Goal: Transaction & Acquisition: Purchase product/service

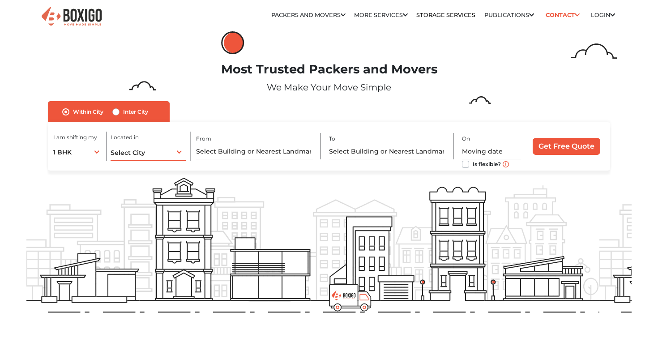
click at [157, 148] on div "Select City Select City [GEOGRAPHIC_DATA] [GEOGRAPHIC_DATA] [GEOGRAPHIC_DATA] […" at bounding box center [147, 151] width 75 height 19
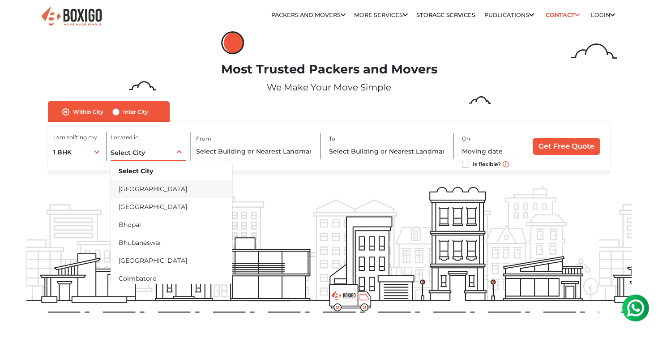
click at [144, 190] on li "[GEOGRAPHIC_DATA]" at bounding box center [171, 189] width 122 height 18
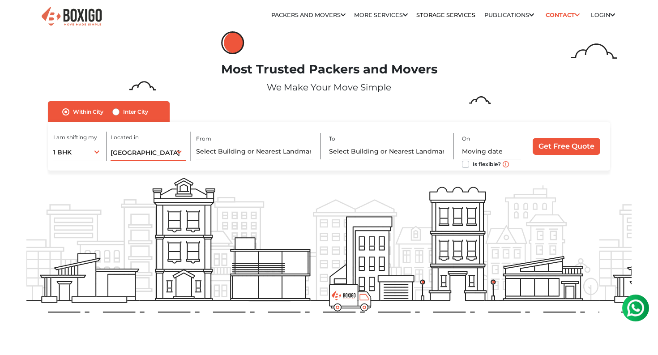
click at [140, 154] on span "[GEOGRAPHIC_DATA]" at bounding box center [144, 153] width 69 height 8
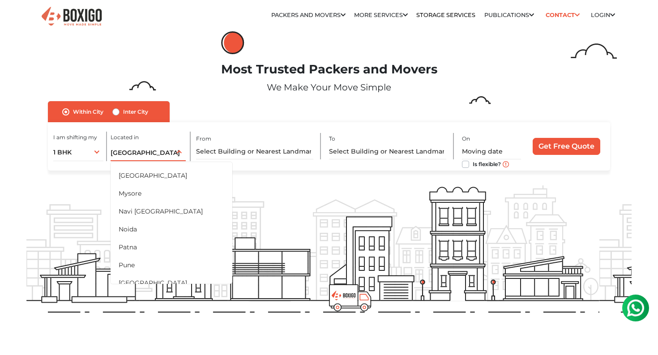
scroll to position [377, 0]
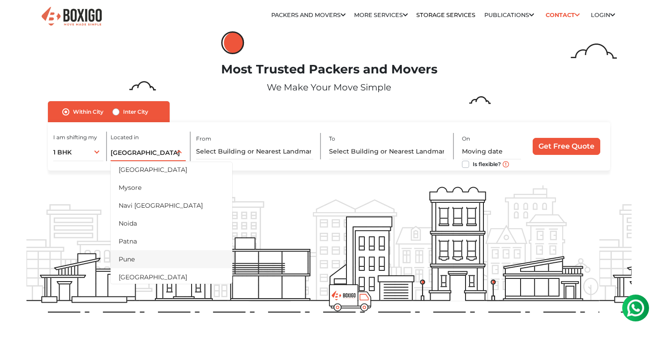
click at [133, 261] on li "Pune" at bounding box center [171, 259] width 122 height 18
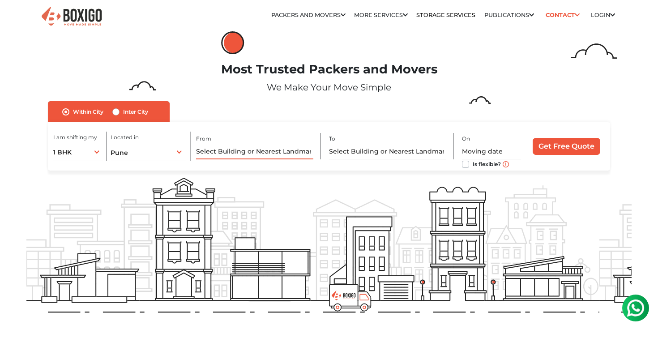
click at [262, 152] on input "text" at bounding box center [255, 152] width 118 height 16
click at [124, 113] on label "Inter City" at bounding box center [135, 111] width 25 height 11
click at [119, 113] on input "Inter City" at bounding box center [115, 110] width 7 height 9
radio input "true"
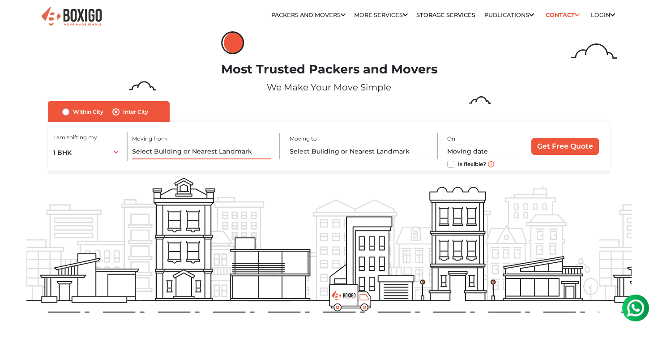
click at [151, 148] on input "text" at bounding box center [201, 152] width 139 height 16
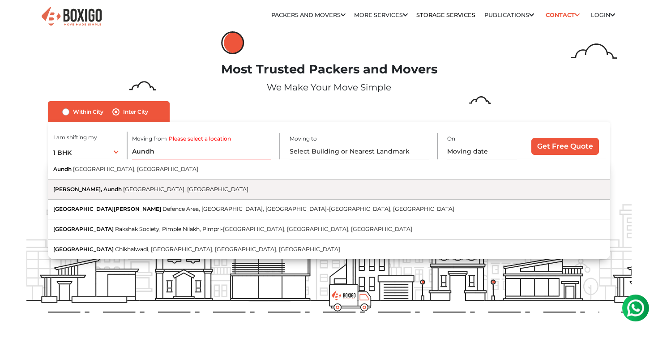
drag, startPoint x: 163, startPoint y: 161, endPoint x: 161, endPoint y: 186, distance: 25.5
click at [161, 186] on span "[GEOGRAPHIC_DATA], [GEOGRAPHIC_DATA]" at bounding box center [185, 189] width 125 height 7
type input "[PERSON_NAME], [GEOGRAPHIC_DATA], [GEOGRAPHIC_DATA], [GEOGRAPHIC_DATA]"
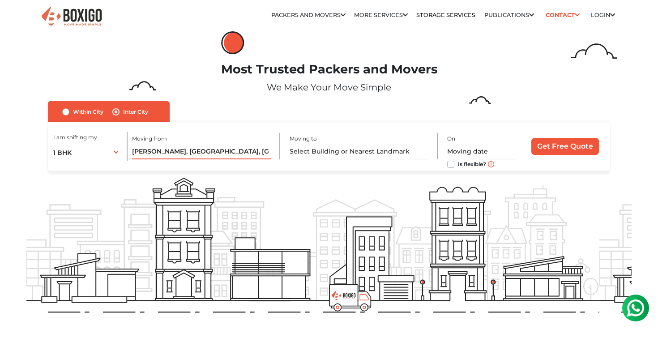
click at [221, 150] on input "[PERSON_NAME], [GEOGRAPHIC_DATA], [GEOGRAPHIC_DATA], [GEOGRAPHIC_DATA]" at bounding box center [201, 152] width 139 height 16
click at [327, 153] on input "text" at bounding box center [358, 152] width 139 height 16
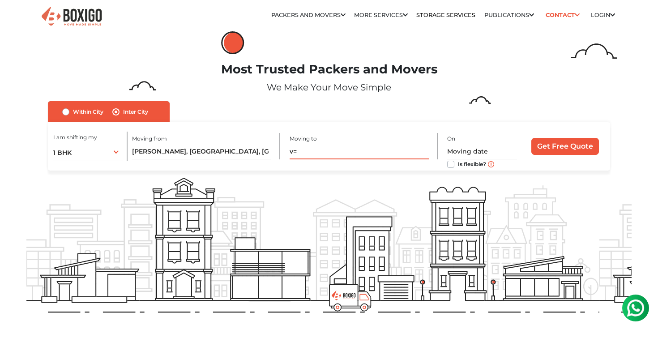
type input "v"
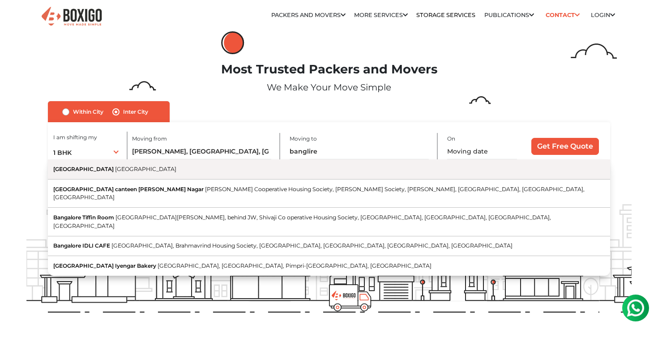
click at [308, 172] on button "[GEOGRAPHIC_DATA] [GEOGRAPHIC_DATA]" at bounding box center [329, 169] width 562 height 20
type input "[GEOGRAPHIC_DATA], [GEOGRAPHIC_DATA]"
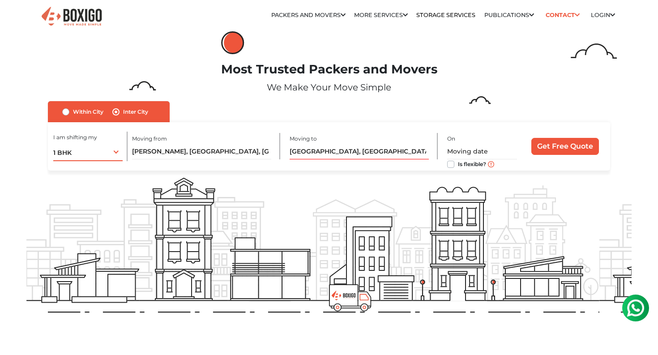
click at [110, 153] on div "1 BHK 1 BHK 2 BHK 3 BHK 3 + BHK FEW ITEMS" at bounding box center [87, 151] width 69 height 19
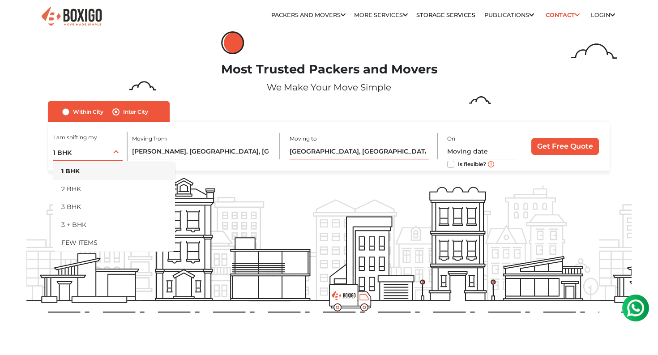
click at [111, 151] on div "1 BHK 1 BHK 2 BHK 3 BHK 3 + BHK FEW ITEMS" at bounding box center [87, 151] width 69 height 19
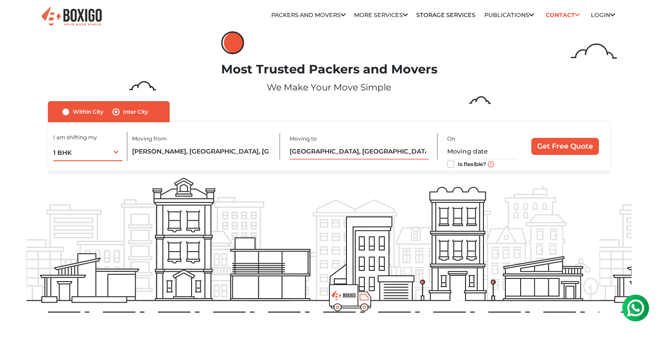
click at [111, 151] on div "1 BHK 1 BHK 2 BHK 3 BHK 3 + BHK FEW ITEMS" at bounding box center [87, 151] width 69 height 19
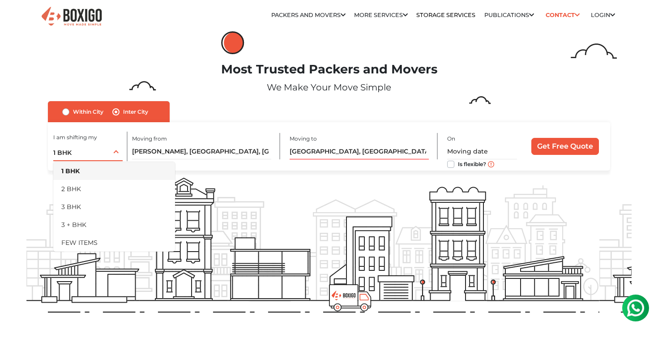
click at [112, 144] on div "1 BHK 1 BHK 2 BHK 3 BHK 3 + BHK FEW ITEMS" at bounding box center [87, 151] width 69 height 19
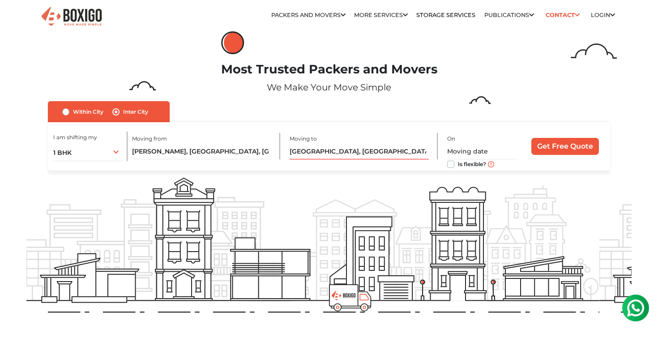
click at [458, 164] on label "Is flexible?" at bounding box center [472, 163] width 28 height 9
click at [452, 164] on input "Is flexible?" at bounding box center [450, 163] width 7 height 9
checkbox input "true"
click at [552, 150] on input "Get Free Quote" at bounding box center [565, 146] width 68 height 17
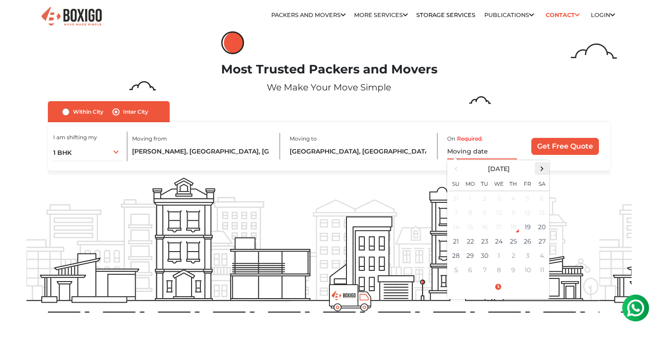
click at [545, 166] on span at bounding box center [541, 168] width 12 height 12
click at [545, 169] on span at bounding box center [541, 168] width 12 height 12
click at [502, 212] on td "5" at bounding box center [499, 212] width 14 height 14
type input "[DATE] 12:00 AM"
click at [550, 145] on input "Get Free Quote" at bounding box center [565, 146] width 68 height 17
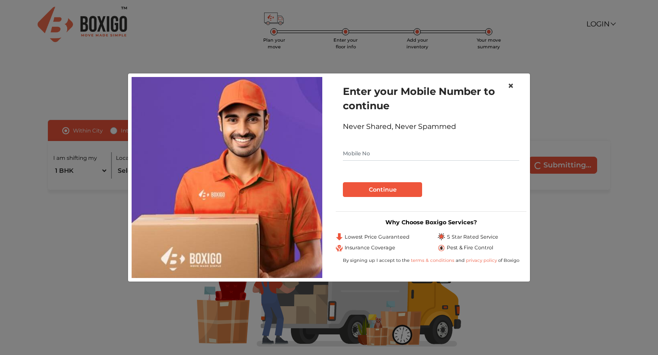
click at [512, 85] on span "×" at bounding box center [510, 85] width 6 height 13
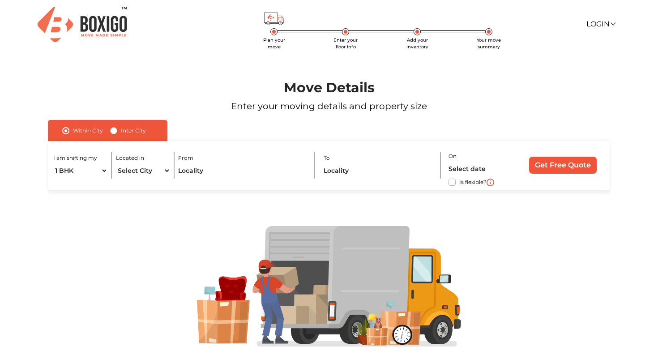
click at [542, 164] on input "Get Free Quote" at bounding box center [563, 165] width 68 height 17
click at [272, 170] on input "text" at bounding box center [242, 171] width 128 height 16
type input "o"
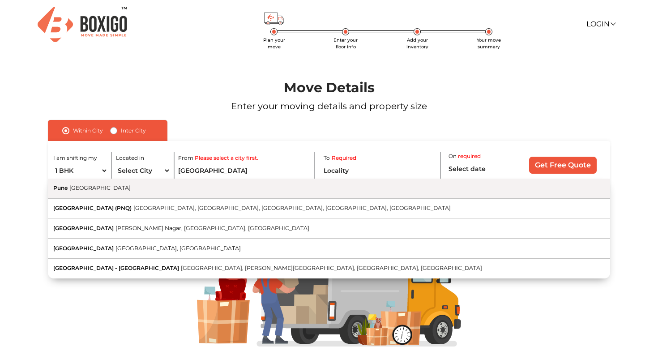
click at [134, 197] on button "Pune [GEOGRAPHIC_DATA]" at bounding box center [329, 188] width 562 height 20
type input "[GEOGRAPHIC_DATA], [GEOGRAPHIC_DATA]"
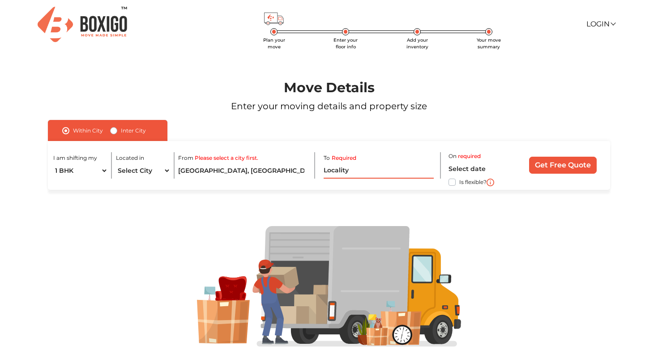
click at [362, 167] on input "text" at bounding box center [378, 171] width 110 height 16
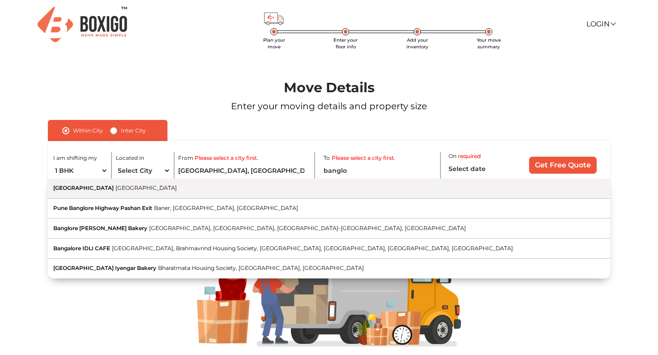
click at [322, 193] on button "[GEOGRAPHIC_DATA] [GEOGRAPHIC_DATA]" at bounding box center [329, 188] width 562 height 20
type input "[GEOGRAPHIC_DATA], [GEOGRAPHIC_DATA]"
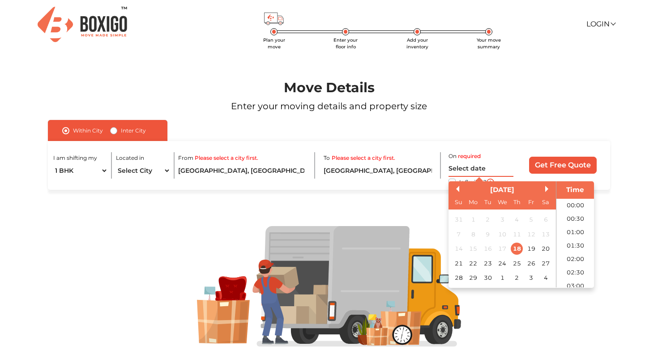
click at [482, 171] on input "text" at bounding box center [480, 169] width 65 height 16
click at [546, 190] on button "Next Month" at bounding box center [548, 189] width 6 height 6
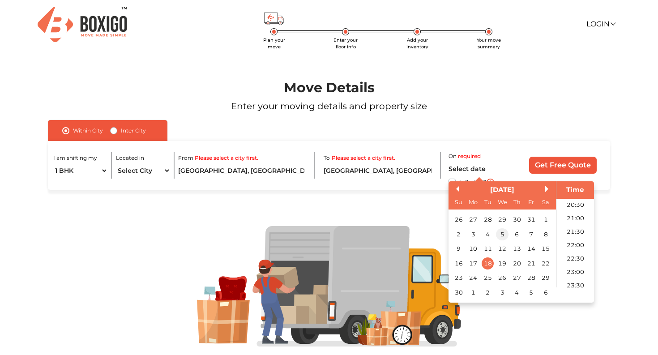
click at [500, 230] on div "5" at bounding box center [502, 234] width 12 height 12
click at [572, 226] on li "21:30" at bounding box center [575, 231] width 38 height 13
type input "[DATE] 9:30 PM"
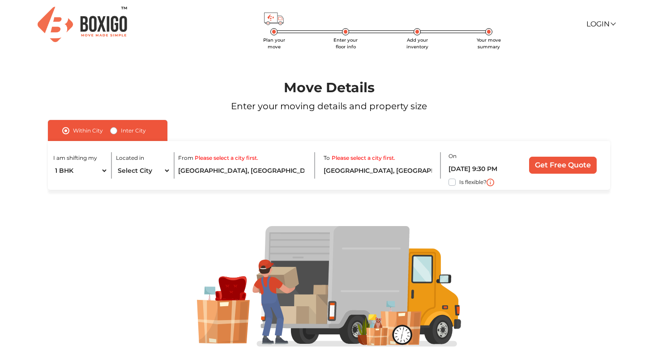
click at [578, 168] on input "Get Free Quote" at bounding box center [563, 165] width 68 height 17
click at [257, 168] on input "[GEOGRAPHIC_DATA], [GEOGRAPHIC_DATA]" at bounding box center [242, 171] width 128 height 16
click at [125, 132] on label "Inter City" at bounding box center [133, 130] width 25 height 11
click at [117, 132] on input "Inter City" at bounding box center [113, 129] width 7 height 9
radio input "true"
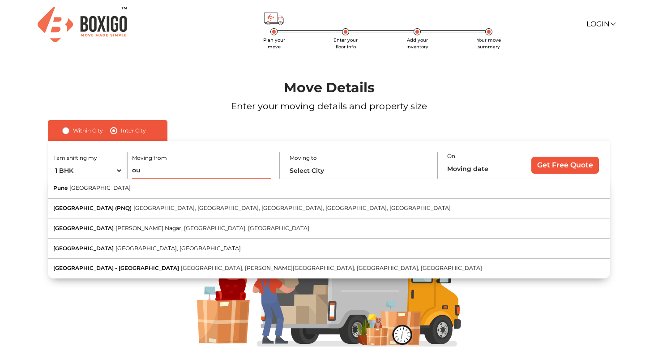
type input "o"
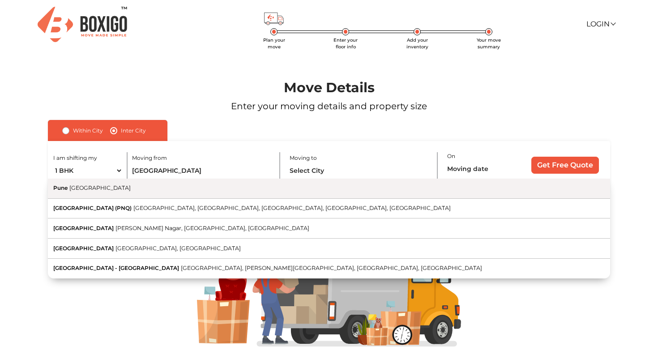
click at [165, 191] on button "Pune Maharashtra" at bounding box center [329, 188] width 562 height 20
type input "[GEOGRAPHIC_DATA], [GEOGRAPHIC_DATA]"
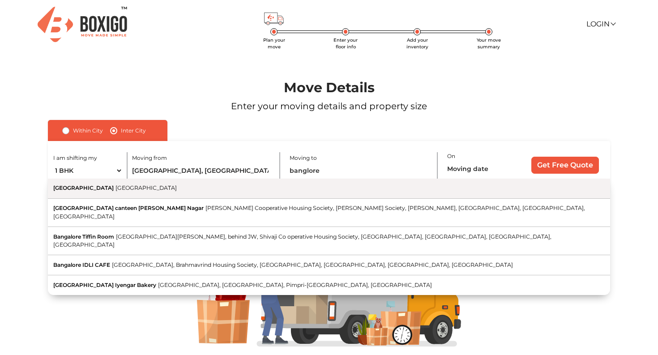
click at [249, 195] on button "Bangalore Karnataka" at bounding box center [329, 188] width 562 height 20
type input "[GEOGRAPHIC_DATA], [GEOGRAPHIC_DATA]"
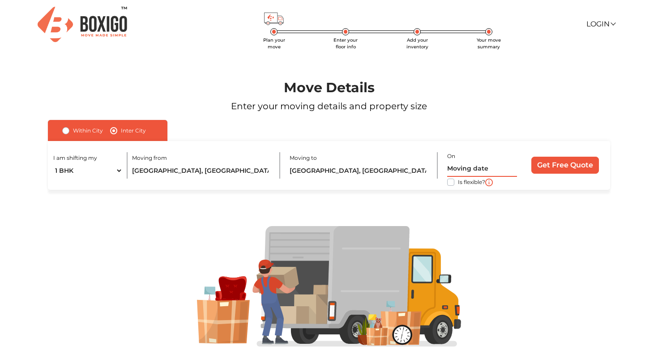
click at [479, 171] on input "text" at bounding box center [482, 169] width 70 height 16
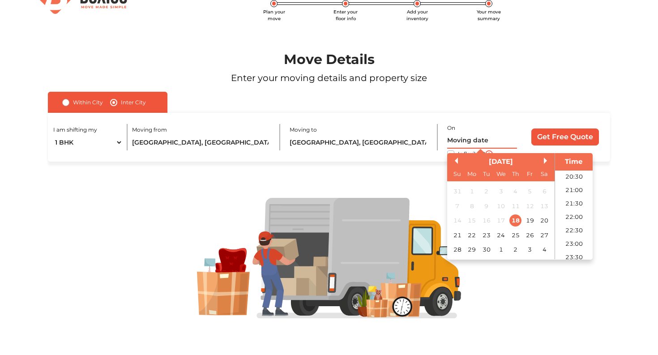
scroll to position [28, 0]
click at [547, 163] on button "Next Month" at bounding box center [546, 160] width 6 height 6
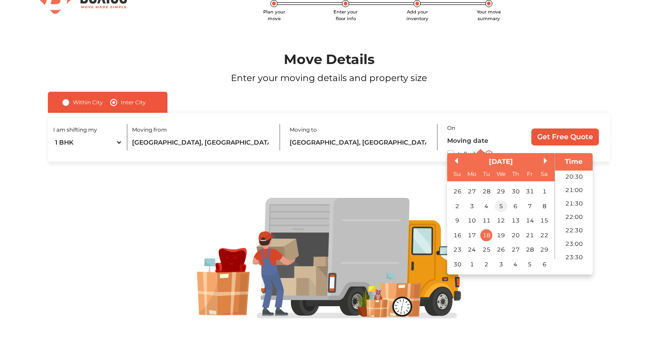
click at [498, 202] on div "5" at bounding box center [500, 206] width 12 height 12
click at [578, 196] on li "10:00" at bounding box center [574, 199] width 38 height 13
type input "05/11/2025 10:00 AM"
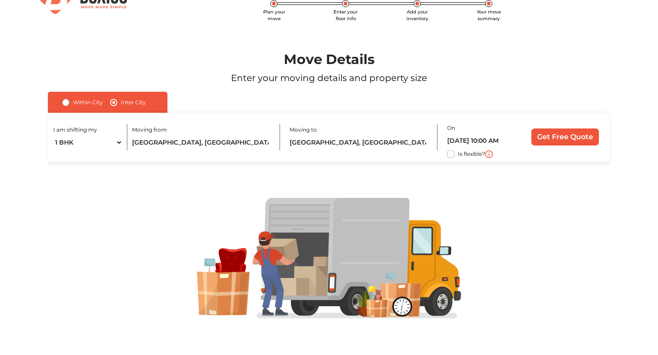
click at [575, 131] on input "Get Free Quote" at bounding box center [565, 136] width 68 height 17
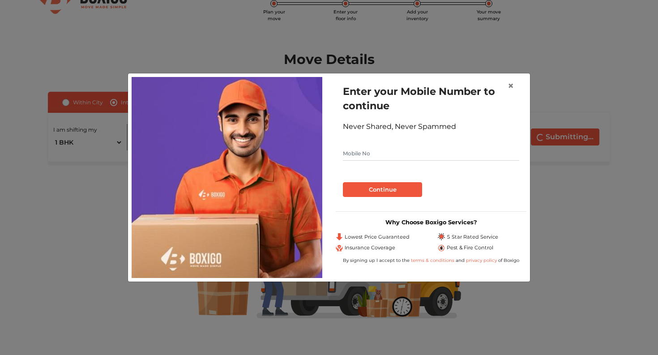
click at [407, 154] on input "text" at bounding box center [431, 153] width 176 height 14
type input "7974016808"
click at [393, 194] on button "Continue" at bounding box center [382, 189] width 79 height 15
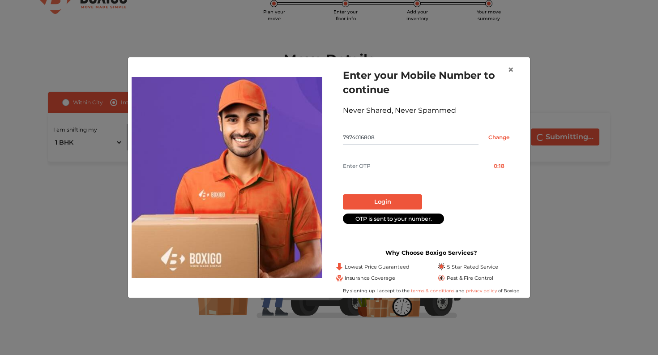
click at [400, 198] on button "Login" at bounding box center [382, 201] width 79 height 15
type input "5832"
click at [403, 199] on button "Login" at bounding box center [382, 201] width 79 height 15
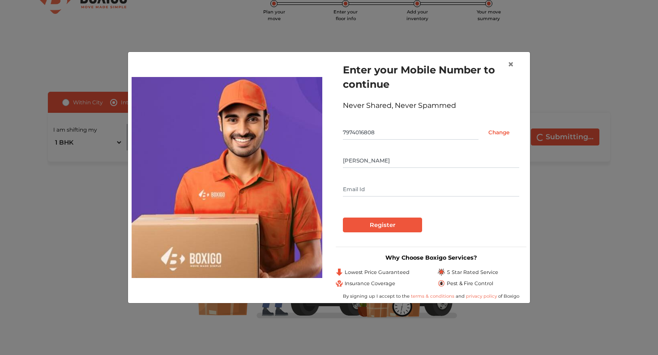
type input "Kshitij"
type input "kshitijyadav44@gmail.com"
click at [382, 225] on input "Register" at bounding box center [382, 224] width 79 height 15
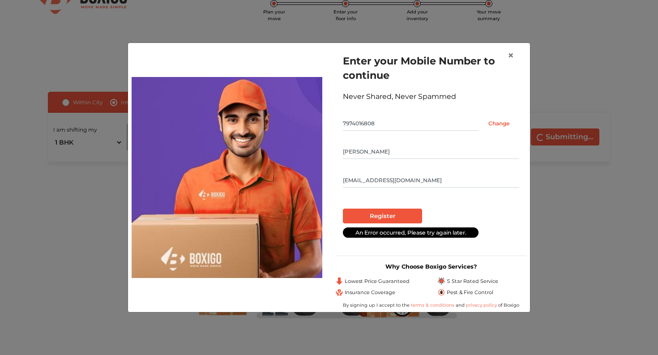
click at [393, 216] on input "Register" at bounding box center [382, 215] width 79 height 15
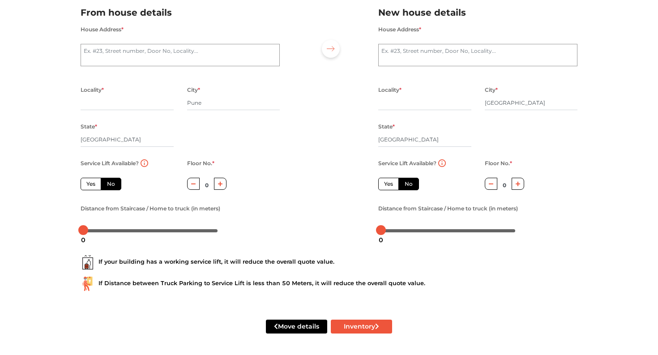
scroll to position [69, 0]
click at [92, 177] on div "Service Lift Available? Yes No" at bounding box center [127, 173] width 93 height 33
click at [92, 182] on label "Yes" at bounding box center [91, 184] width 21 height 13
click at [92, 182] on input "Yes" at bounding box center [89, 183] width 6 height 6
radio input "true"
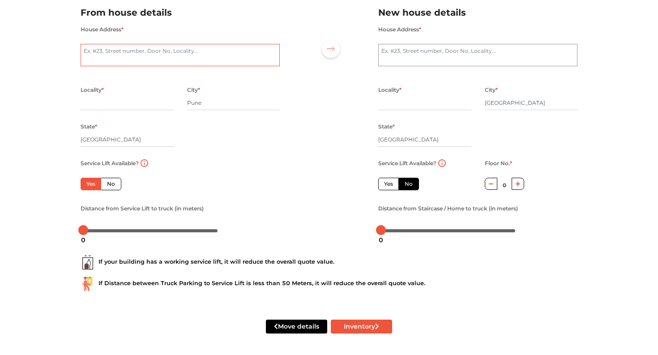
click at [181, 62] on textarea "House Address *" at bounding box center [180, 55] width 199 height 22
type textarea "C-502"
type input "S"
type input "Aundh"
click at [176, 53] on textarea "C-502" at bounding box center [180, 55] width 199 height 22
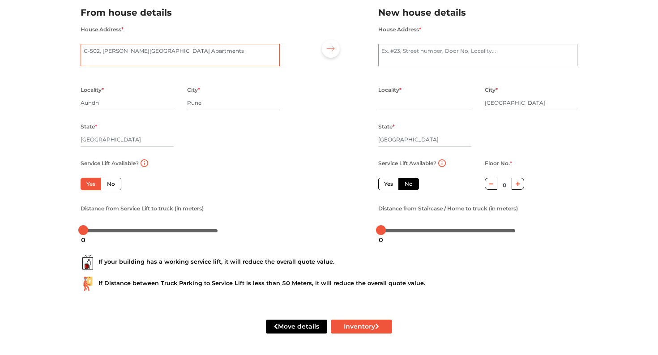
type textarea "C-502, Sayali Garden Apartments"
drag, startPoint x: 84, startPoint y: 229, endPoint x: 97, endPoint y: 229, distance: 13.0
click at [97, 229] on div at bounding box center [97, 230] width 10 height 10
drag, startPoint x: 96, startPoint y: 231, endPoint x: 109, endPoint y: 230, distance: 13.0
click at [109, 230] on div at bounding box center [110, 230] width 10 height 10
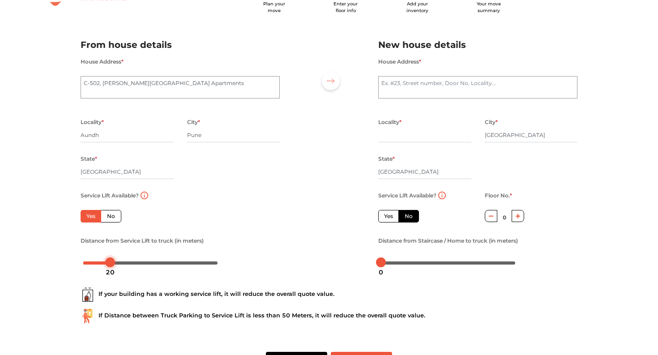
scroll to position [21, 0]
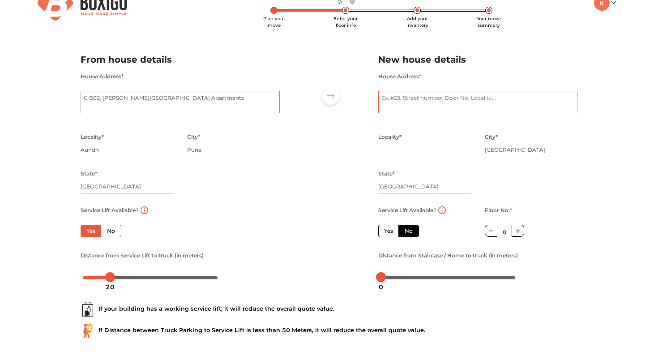
click at [428, 99] on textarea "House Address *" at bounding box center [477, 102] width 199 height 22
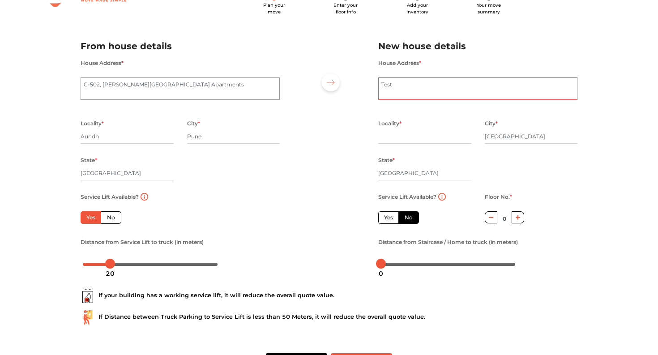
scroll to position [0, 0]
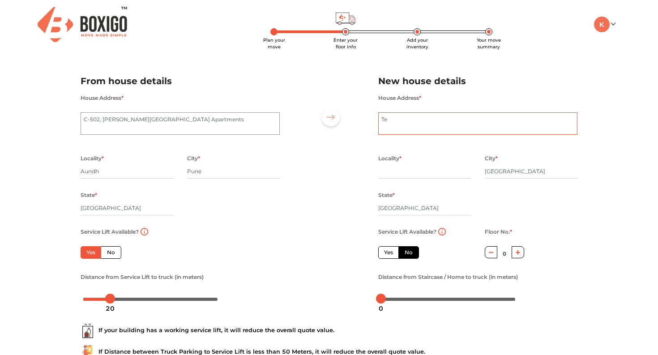
type textarea "T"
type textarea "Bangalore airport"
click at [429, 165] on input "text" at bounding box center [424, 171] width 93 height 14
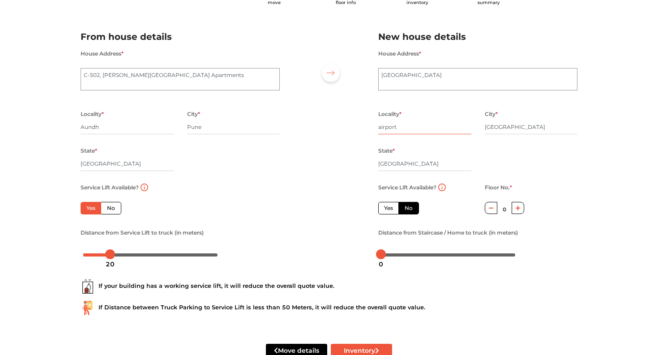
scroll to position [53, 0]
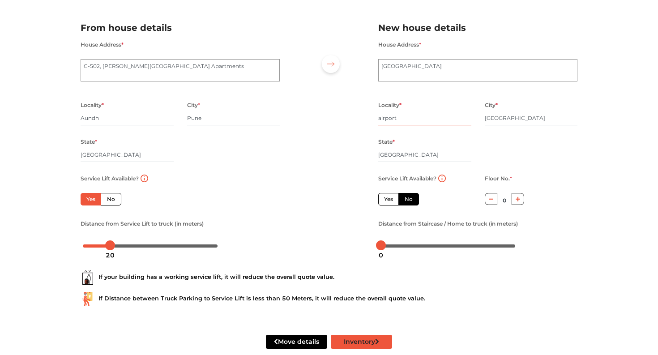
type input "airport"
click at [367, 335] on button "Inventory" at bounding box center [361, 342] width 61 height 14
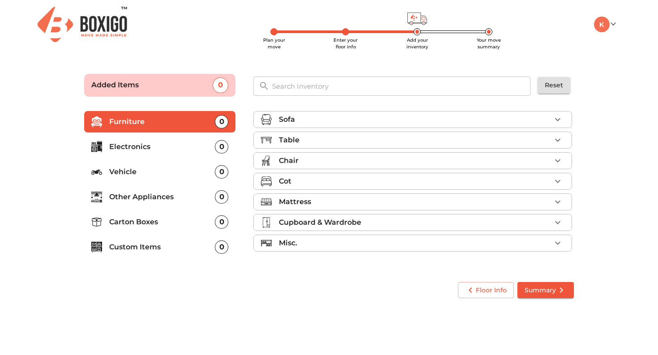
click at [142, 149] on p "Electronics" at bounding box center [162, 146] width 106 height 11
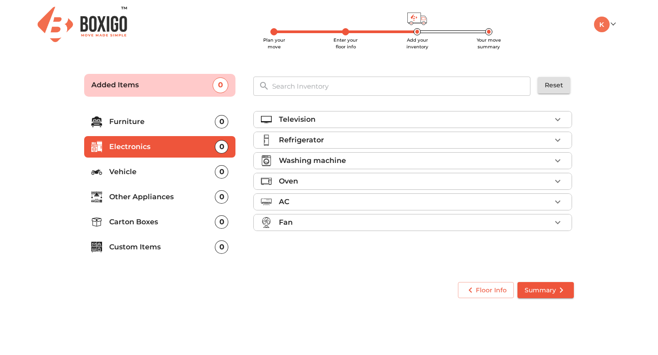
click at [185, 170] on p "Vehicle" at bounding box center [162, 171] width 106 height 11
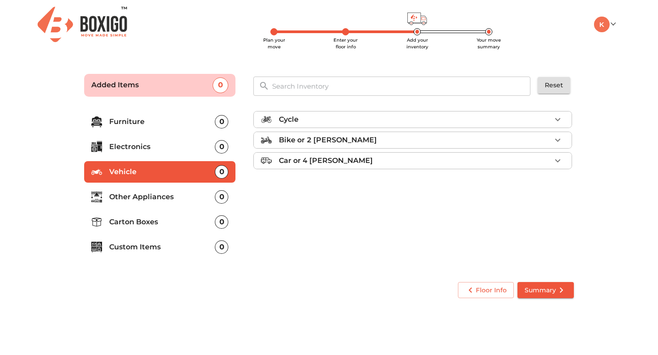
click at [175, 197] on p "Other Appliances" at bounding box center [162, 196] width 106 height 11
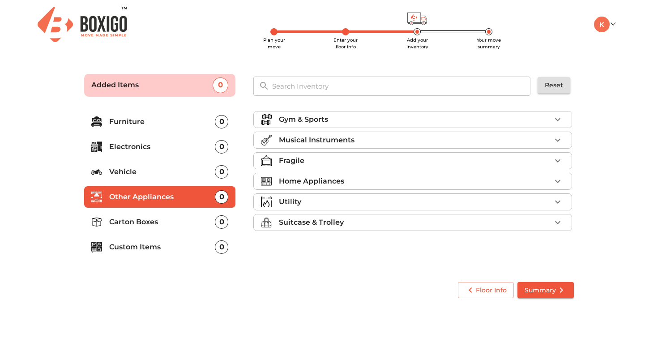
click at [379, 137] on div "Musical Instruments" at bounding box center [415, 140] width 272 height 11
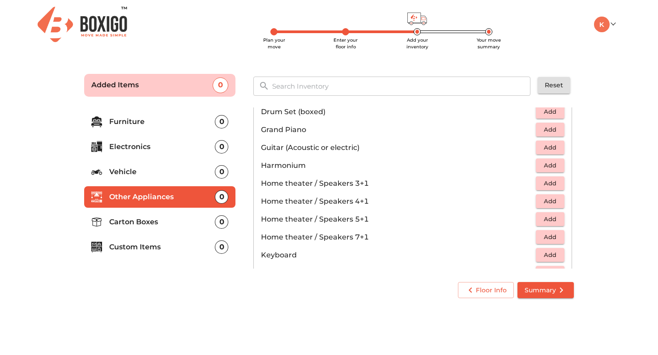
scroll to position [92, 0]
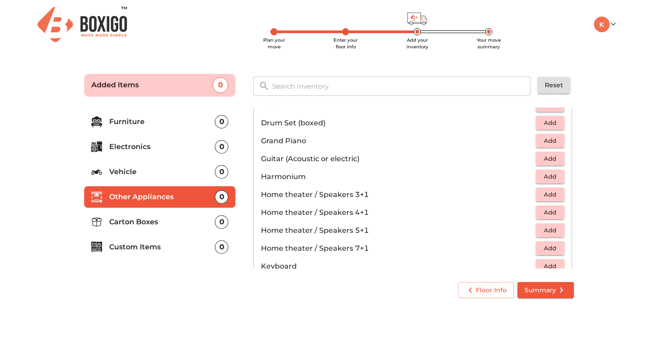
click at [551, 158] on span "Add" at bounding box center [550, 158] width 20 height 10
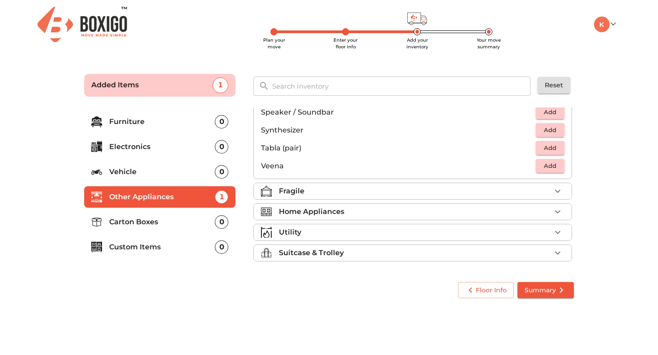
scroll to position [0, 0]
click at [439, 195] on div "Fragile" at bounding box center [415, 191] width 272 height 11
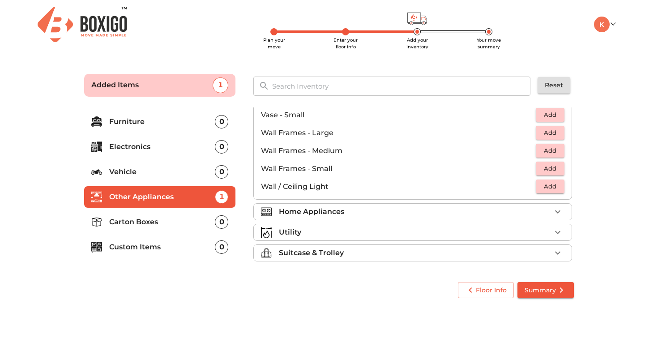
scroll to position [603, 0]
click at [399, 245] on li "Suitcase & Trolley" at bounding box center [413, 253] width 318 height 16
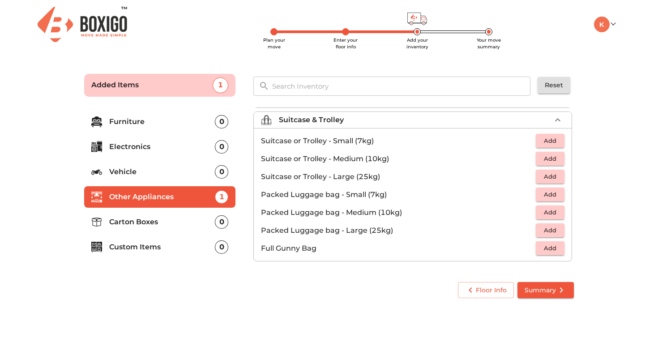
scroll to position [102, 0]
click at [545, 177] on span "Add" at bounding box center [550, 176] width 20 height 10
click at [548, 212] on span "Add" at bounding box center [550, 212] width 20 height 10
click at [195, 224] on p "Carton Boxes" at bounding box center [162, 221] width 106 height 11
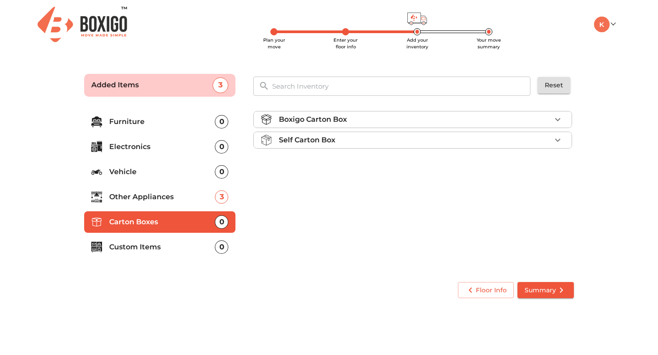
scroll to position [0, 0]
click at [434, 116] on div "Boxigo Carton Box" at bounding box center [415, 119] width 272 height 11
click at [560, 139] on button "Add" at bounding box center [549, 140] width 29 height 14
click at [557, 139] on icon "button" at bounding box center [557, 140] width 6 height 6
click at [157, 246] on p "Custom Items" at bounding box center [162, 247] width 106 height 11
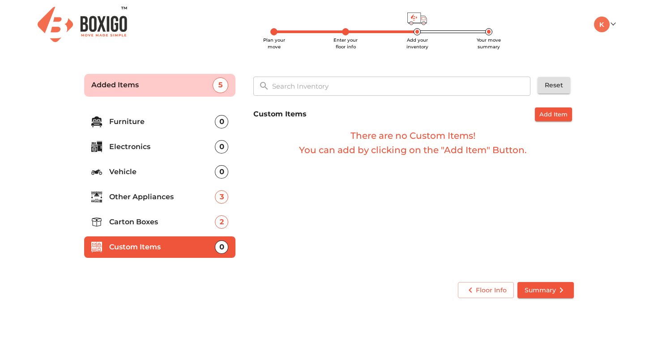
click at [546, 287] on span "Summary" at bounding box center [545, 289] width 42 height 11
